Goal: Navigation & Orientation: Find specific page/section

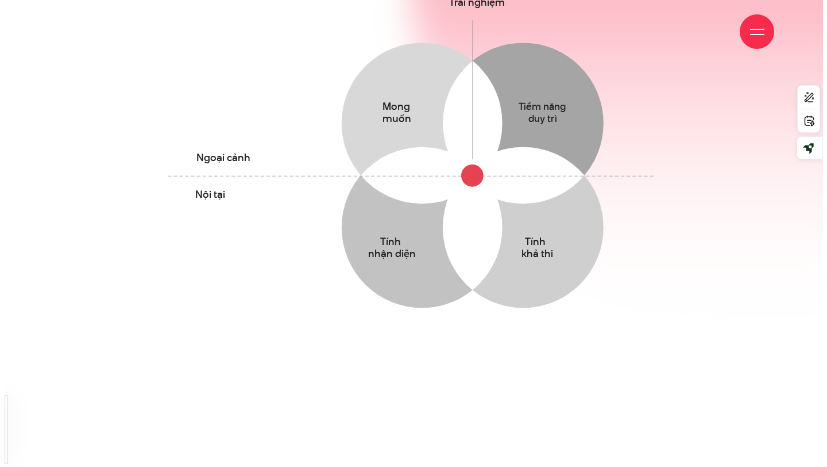
scroll to position [710, 0]
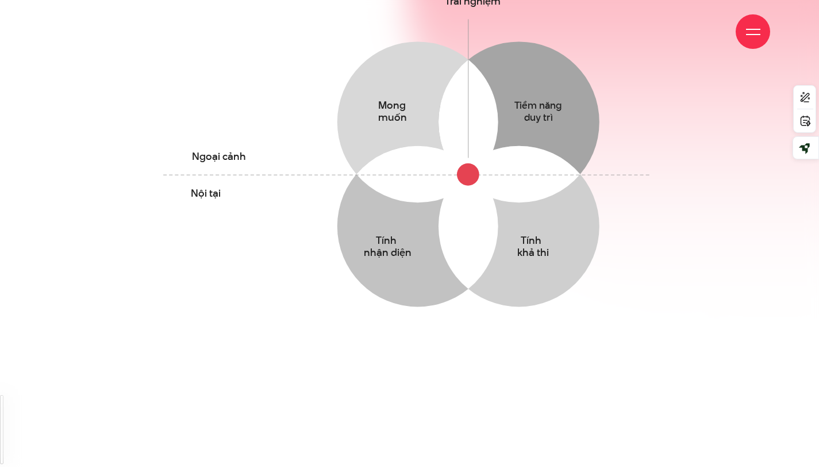
click at [741, 28] on div at bounding box center [752, 31] width 34 height 34
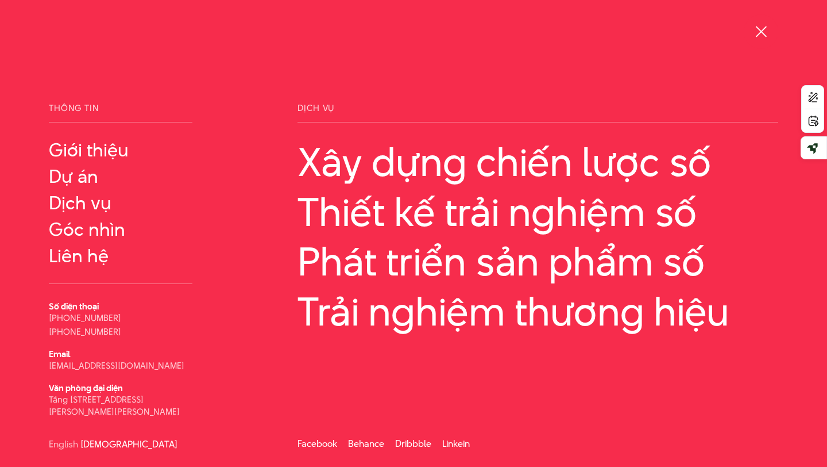
click at [760, 37] on div at bounding box center [761, 32] width 14 height 14
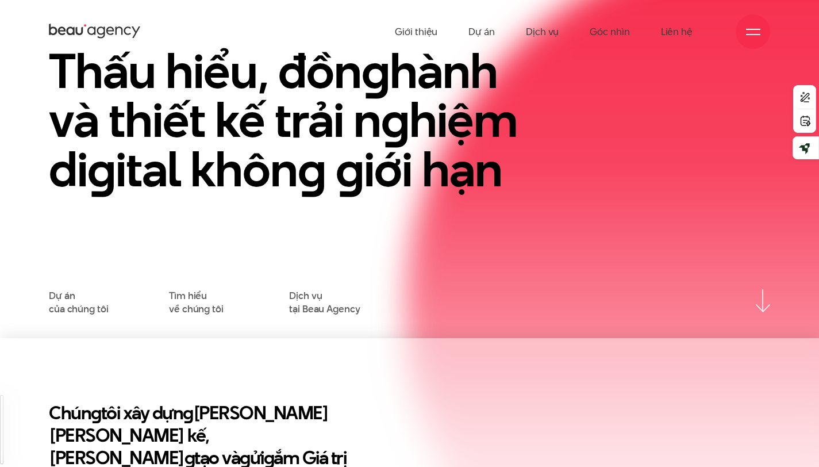
scroll to position [0, 0]
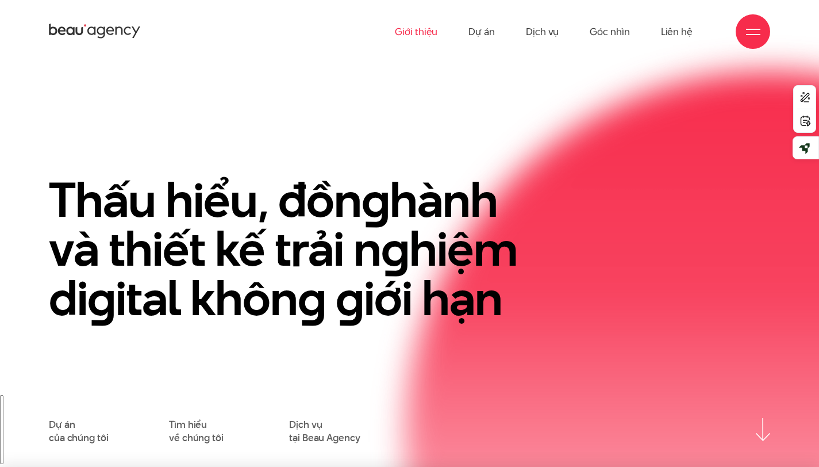
click at [427, 30] on link "Giới thiệu" at bounding box center [416, 31] width 43 height 63
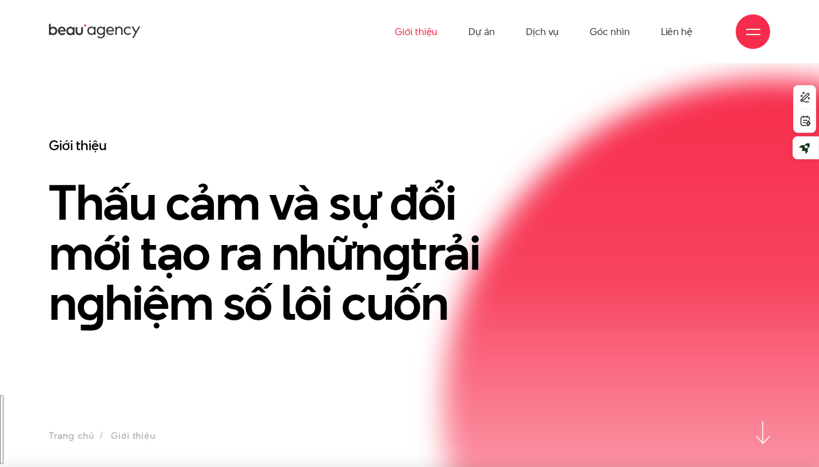
click at [750, 33] on div at bounding box center [753, 32] width 14 height 14
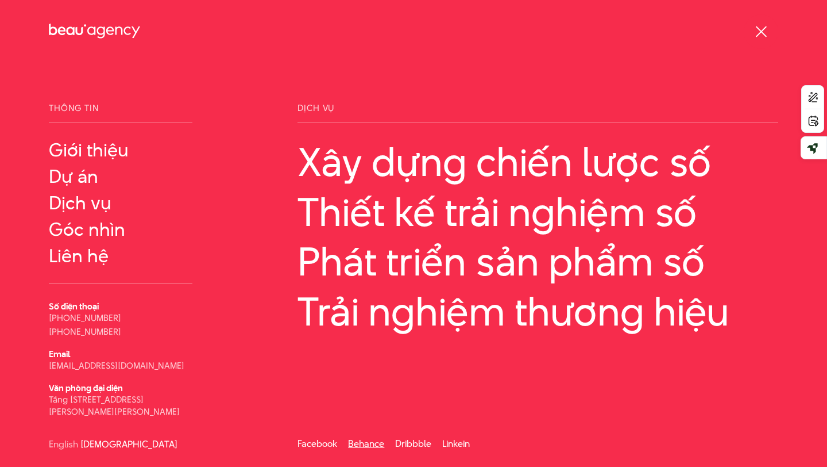
click at [352, 443] on link "Behance" at bounding box center [366, 443] width 36 height 13
